Goal: Information Seeking & Learning: Learn about a topic

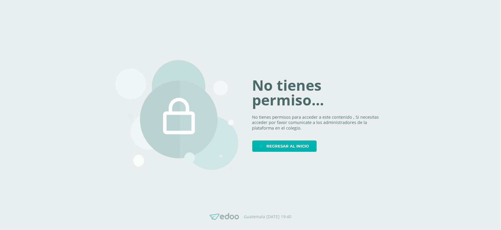
click at [281, 141] on span "Regresar al inicio" at bounding box center [288, 145] width 43 height 11
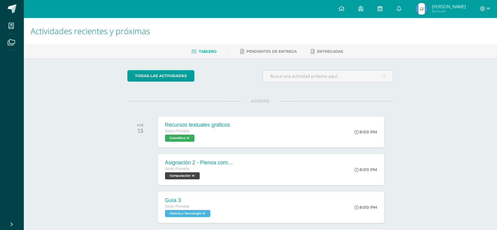
click at [389, 13] on link at bounding box center [379, 9] width 19 height 18
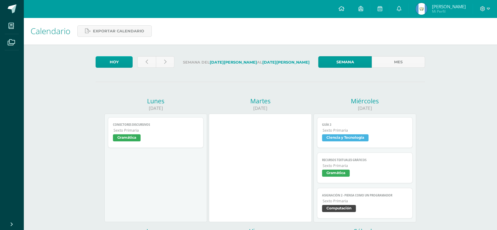
click at [389, 13] on link at bounding box center [379, 9] width 19 height 18
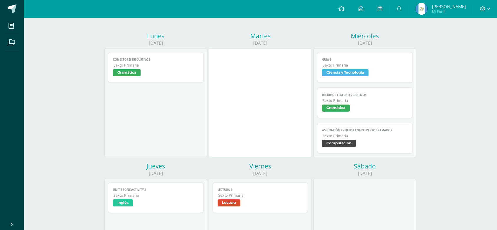
scroll to position [62, 0]
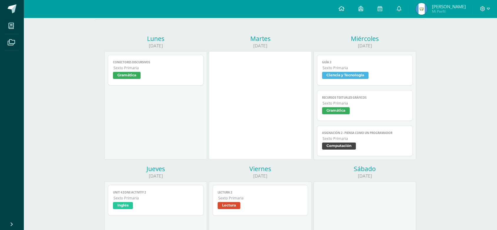
click at [341, 69] on span "Sexto Primaria" at bounding box center [364, 67] width 85 height 5
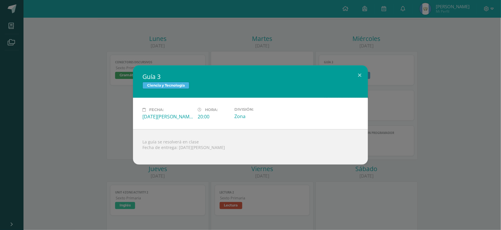
click at [392, 103] on div "Guía 3 Ciencia y Tecnología Fecha: [DATE][PERSON_NAME] Hora: 20:00 División: Zo…" at bounding box center [250, 114] width 497 height 99
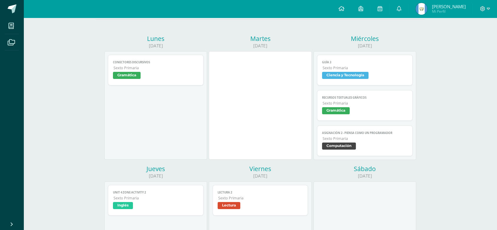
click at [341, 111] on span "Gramática" at bounding box center [336, 110] width 28 height 7
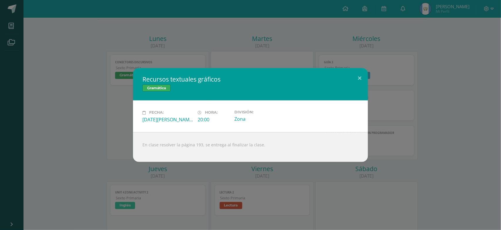
click at [422, 115] on div "Recursos textuales gráficos Gramática Fecha: Miércoles 13 de Agosto Hora: 20:00…" at bounding box center [250, 114] width 497 height 93
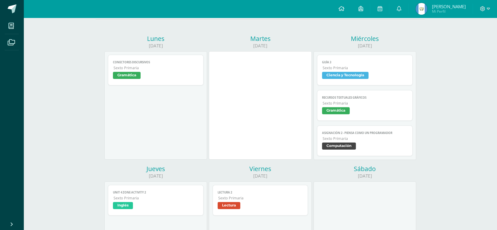
click at [342, 146] on span "Computación" at bounding box center [339, 145] width 34 height 7
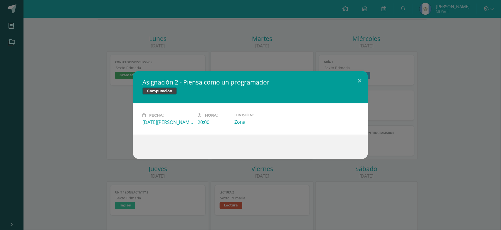
click at [497, 54] on div "Asignación 2 - Piensa como un programador Computación Fecha: Miércoles 13 de Ag…" at bounding box center [250, 115] width 501 height 230
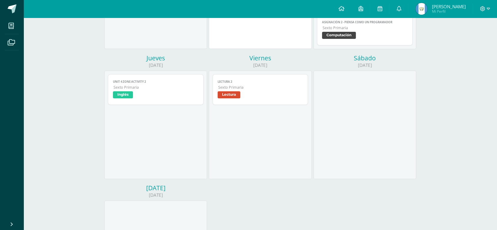
scroll to position [0, 0]
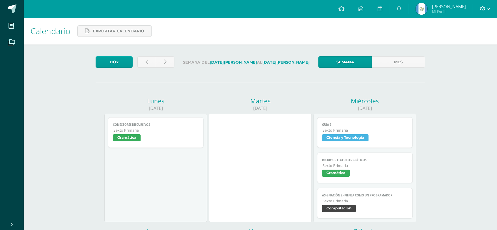
click at [488, 10] on icon at bounding box center [487, 8] width 3 height 5
click at [471, 41] on span "Cerrar sesión" at bounding box center [469, 40] width 26 height 6
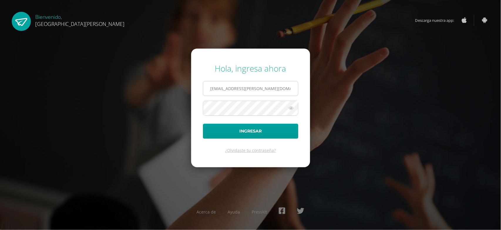
click at [284, 86] on input "[EMAIL_ADDRESS][PERSON_NAME][DOMAIN_NAME]" at bounding box center [250, 88] width 95 height 14
type input "[EMAIL_ADDRESS][PERSON_NAME][DOMAIN_NAME]"
click at [238, 139] on form "Hola, ingresa ahora [EMAIL_ADDRESS][PERSON_NAME][DOMAIN_NAME] Ingresar ¿Olvidas…" at bounding box center [250, 107] width 119 height 118
click at [237, 127] on button "Ingresar" at bounding box center [251, 130] width 96 height 15
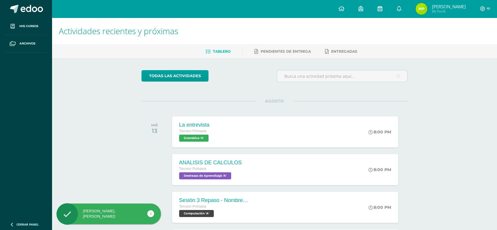
click at [383, 11] on link at bounding box center [379, 9] width 19 height 18
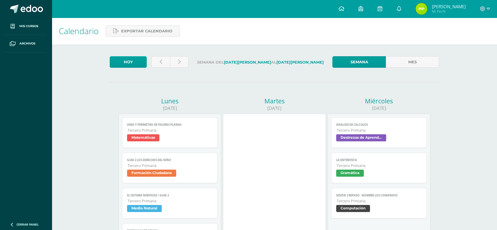
click at [173, 172] on span "Formación Ciudadana" at bounding box center [151, 172] width 49 height 7
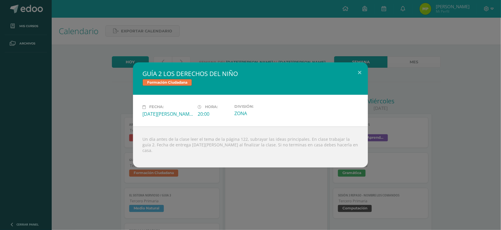
click at [89, 157] on div "GUÍA 2 LOS DERECHOS DEL NIÑO Formación Ciudadana Fecha: Lunes 11 de Agosto Hora…" at bounding box center [250, 114] width 497 height 105
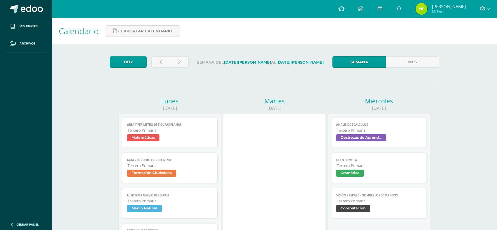
click at [142, 214] on link "EL SISTEMA NERVIOSO / GUIA 3 Tercero Primaria Medio Natural" at bounding box center [170, 202] width 96 height 31
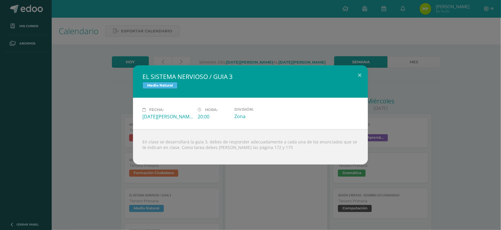
click at [95, 151] on div "EL SISTEMA NERVIOSO / GUIA 3 Medio Natural Fecha: Lunes 11 de Agosto Hora: 20:0…" at bounding box center [250, 114] width 497 height 99
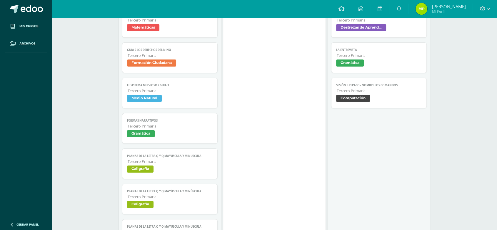
scroll to position [110, 0]
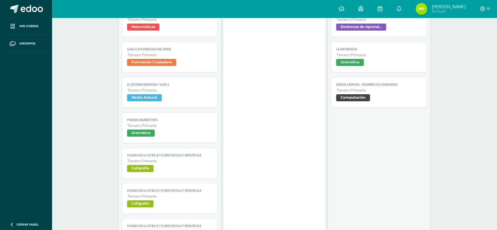
click at [374, 27] on span "Destrezas de Aprendizaje" at bounding box center [361, 27] width 50 height 7
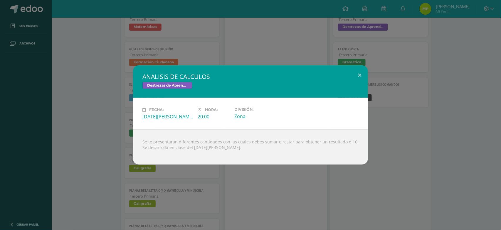
click at [392, 96] on div "ANALISIS DE CALCULOS Destrezas de Aprendizaje Fecha: Miércoles 13 de Agosto Hor…" at bounding box center [250, 114] width 497 height 99
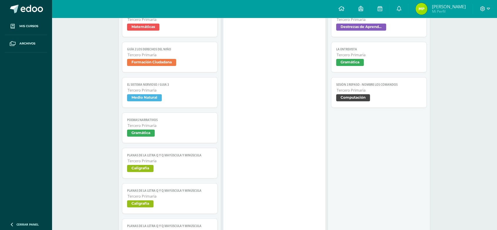
click at [346, 64] on span "Gramática" at bounding box center [350, 62] width 28 height 7
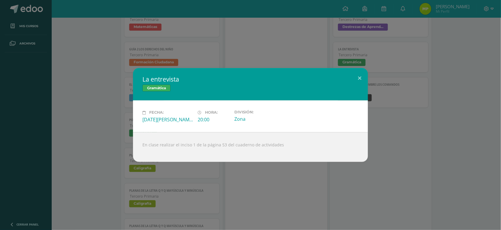
click at [422, 122] on div "La entrevista Gramática Fecha: Miércoles 13 de Agosto Hora: 20:00 División: Zona" at bounding box center [250, 114] width 497 height 93
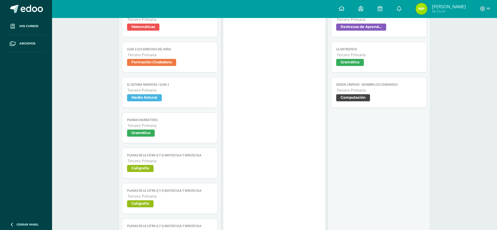
click at [368, 98] on span "Computación" at bounding box center [353, 97] width 34 height 7
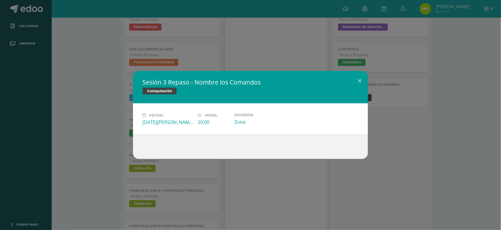
click at [465, 110] on div "Sesión 3 Repaso - Nombre los Comandos Computación Fecha: Miércoles 13 de Agosto…" at bounding box center [250, 115] width 497 height 88
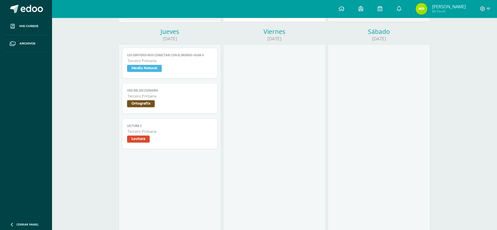
scroll to position [369, 0]
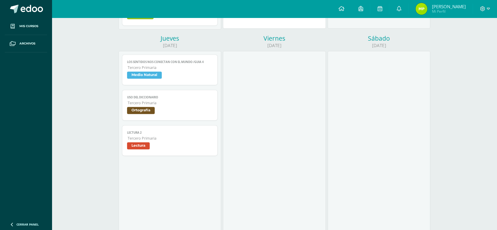
click at [153, 74] on span "Medio Natural" at bounding box center [144, 74] width 35 height 7
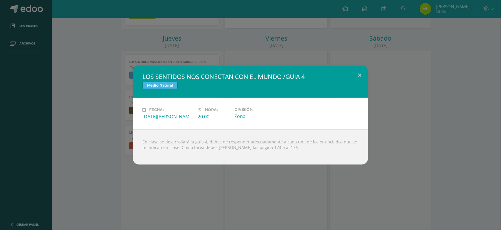
click at [110, 128] on div "LOS SENTIDOS NOS CONECTAN CON EL MUNDO /GUIA 4 Medio Natural Fecha: Jueves 14 d…" at bounding box center [250, 114] width 497 height 99
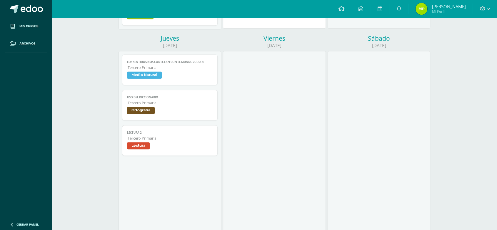
click at [143, 113] on span "Ortografía" at bounding box center [141, 110] width 28 height 7
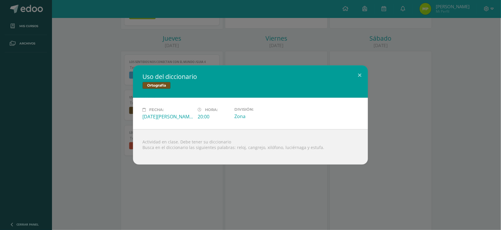
click at [99, 137] on div "Uso del diccionario Ortografía Fecha: Jueves 14 de Agosto Hora: 20:00 División:…" at bounding box center [250, 114] width 497 height 99
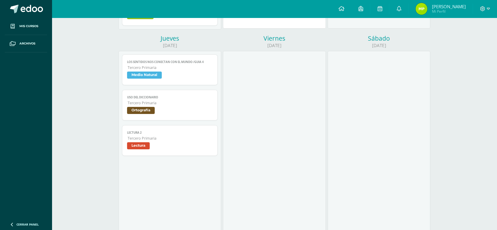
click at [140, 143] on span "Lectura" at bounding box center [138, 145] width 23 height 7
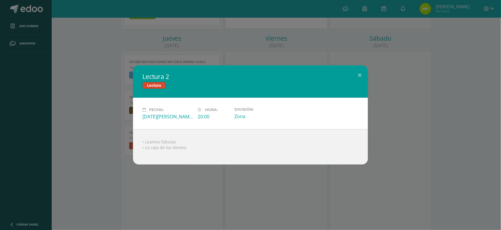
click at [90, 173] on div "Lectura 2 Lectura Fecha: Jueves 14 de Agosto Hora: 20:00 División: Zona • Leamo…" at bounding box center [250, 115] width 501 height 230
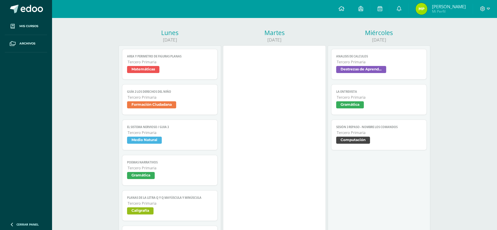
scroll to position [61, 0]
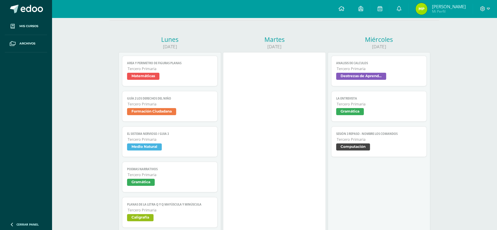
click at [153, 144] on span "Medio Natural" at bounding box center [144, 146] width 35 height 7
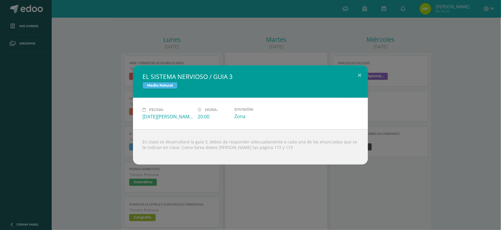
click at [130, 170] on div "EL SISTEMA NERVIOSO / GUIA 3 Medio Natural Fecha: Lunes 11 de Agosto Hora: 20:0…" at bounding box center [250, 115] width 501 height 230
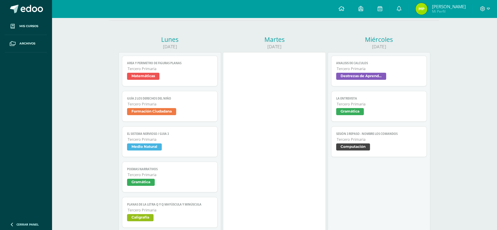
click at [139, 183] on span "Gramática" at bounding box center [141, 181] width 28 height 7
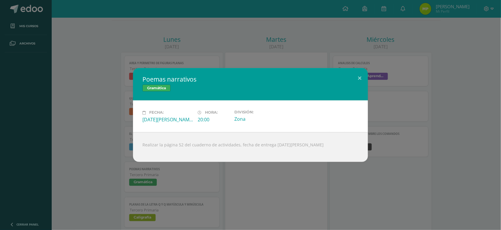
click at [428, 98] on div "Poemas narrativos Gramática Fecha: Lunes 11 de Agosto Hora: 20:00 División: Zona" at bounding box center [250, 114] width 497 height 93
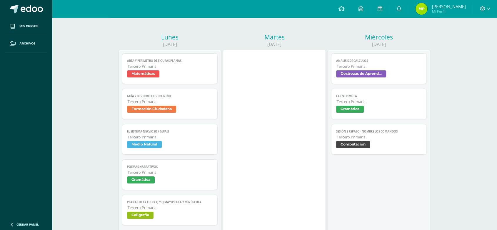
scroll to position [62, 0]
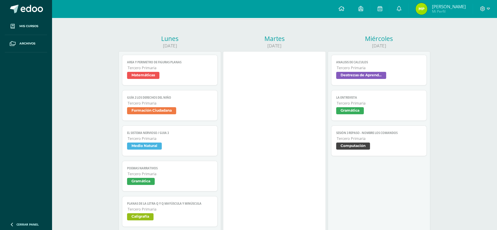
click at [144, 74] on span "Matemáticas" at bounding box center [143, 75] width 32 height 7
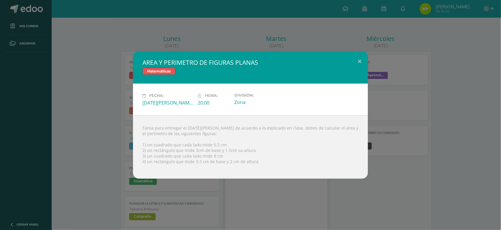
click at [408, 75] on div "AREA Y PERIMETRO DE FIGURAS PLANAS Matemáticas Fecha: Lunes 11 de Agosto Hora: …" at bounding box center [250, 114] width 497 height 127
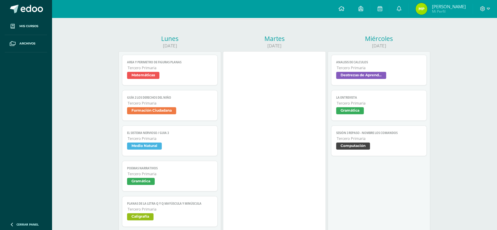
click at [367, 75] on span "Destrezas de Aprendizaje" at bounding box center [361, 75] width 50 height 7
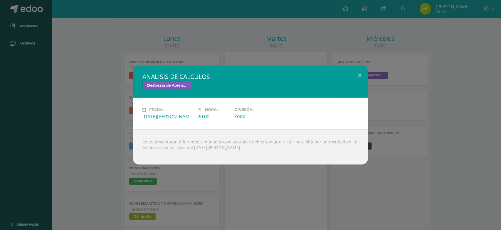
click at [436, 107] on div "ANALISIS DE CALCULOS Destrezas de Aprendizaje Fecha: Miércoles 13 de Agosto Hor…" at bounding box center [250, 114] width 497 height 99
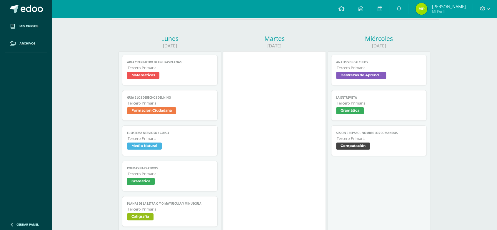
click at [353, 115] on span "Gramática" at bounding box center [379, 111] width 86 height 9
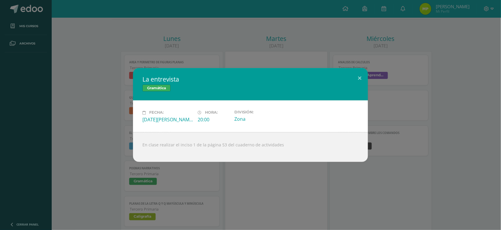
click at [407, 128] on div "La entrevista Gramática Fecha: Miércoles 13 de Agosto Hora: 20:00 División: Zona" at bounding box center [250, 114] width 497 height 93
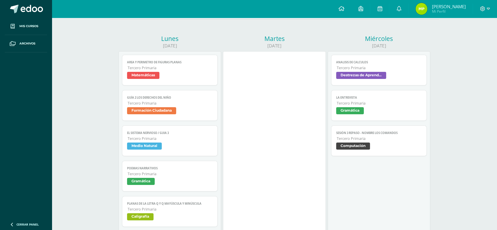
click at [361, 148] on span "Computación" at bounding box center [353, 145] width 34 height 7
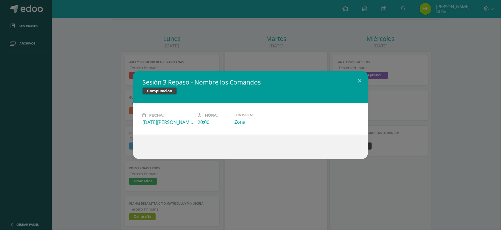
click at [436, 99] on div "Sesión 3 Repaso - Nombre los Comandos Computación Fecha: Miércoles 13 de Agosto…" at bounding box center [250, 115] width 497 height 88
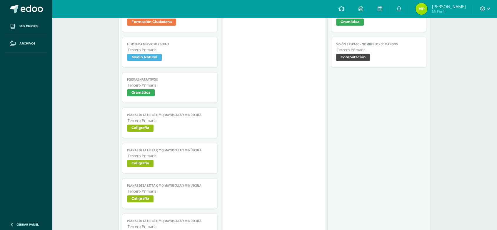
scroll to position [0, 0]
